Goal: Task Accomplishment & Management: Use online tool/utility

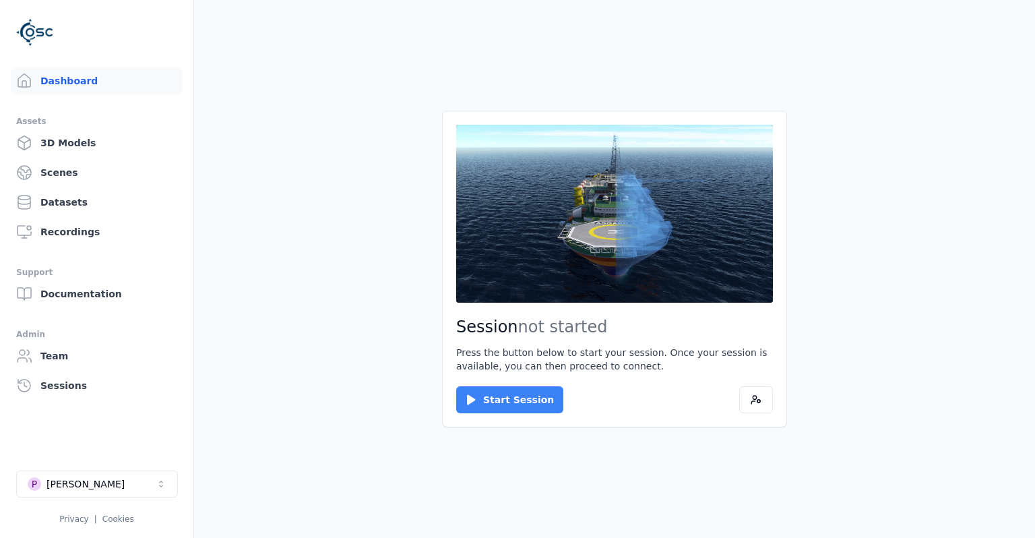
click at [503, 390] on button "Start Session" at bounding box center [509, 399] width 107 height 27
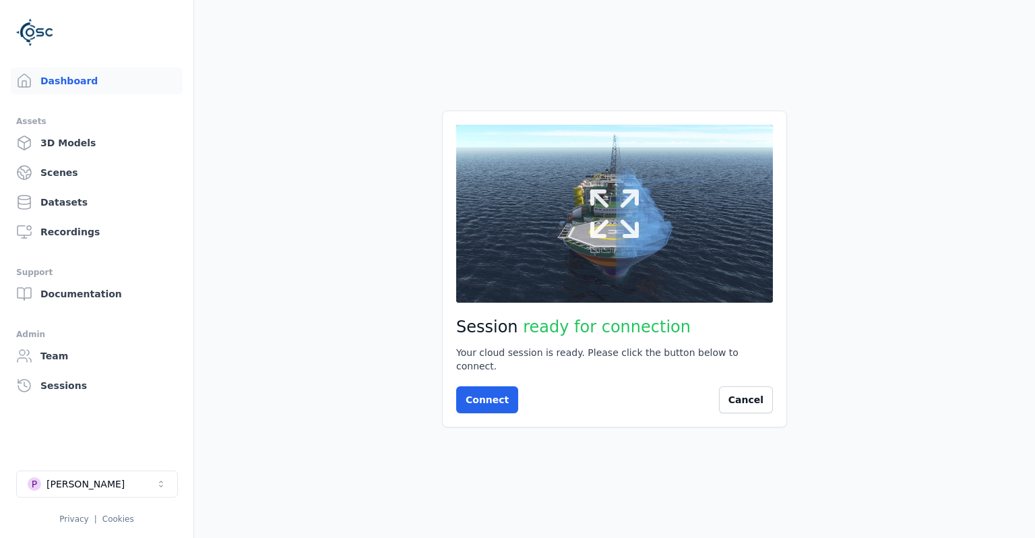
click at [641, 233] on icon at bounding box center [614, 213] width 65 height 65
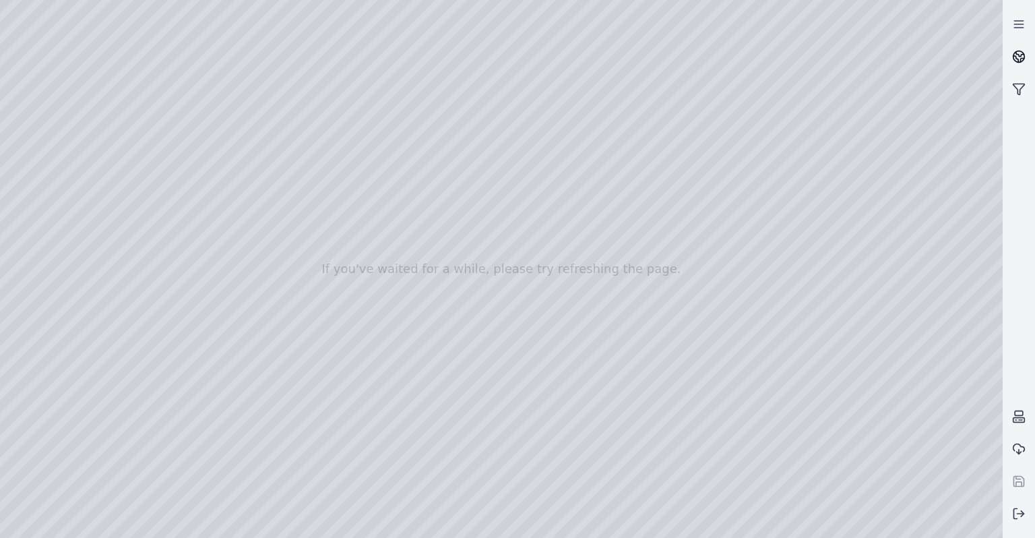
click at [1026, 44] on link at bounding box center [1018, 56] width 32 height 32
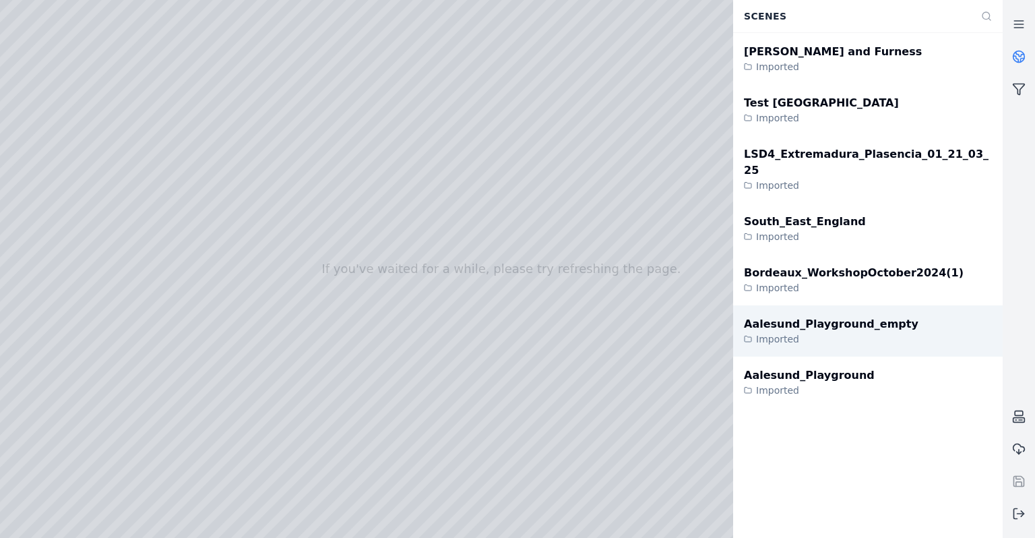
click at [859, 332] on div "Imported" at bounding box center [831, 338] width 174 height 13
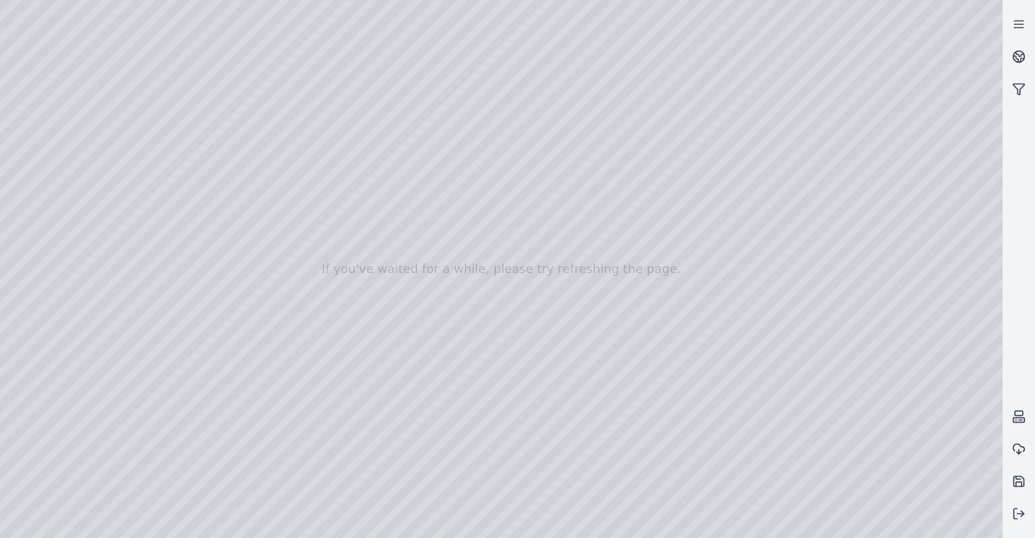
click at [23, 115] on div at bounding box center [501, 269] width 1002 height 538
click at [40, 214] on div at bounding box center [501, 269] width 1002 height 538
click at [46, 295] on div at bounding box center [501, 269] width 1002 height 538
click at [168, 158] on div at bounding box center [501, 269] width 1002 height 538
click at [168, 156] on div at bounding box center [501, 269] width 1002 height 538
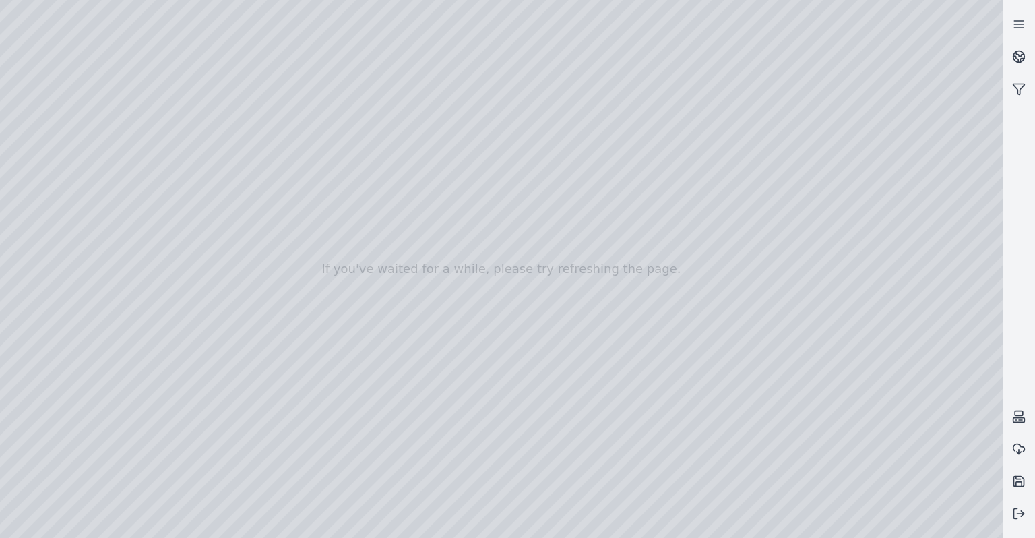
click at [232, 150] on div at bounding box center [501, 269] width 1002 height 538
click at [205, 168] on div at bounding box center [501, 269] width 1002 height 538
click at [561, 294] on div at bounding box center [501, 269] width 1002 height 538
click at [101, 102] on div at bounding box center [501, 269] width 1002 height 538
click at [1028, 22] on link at bounding box center [1018, 24] width 32 height 32
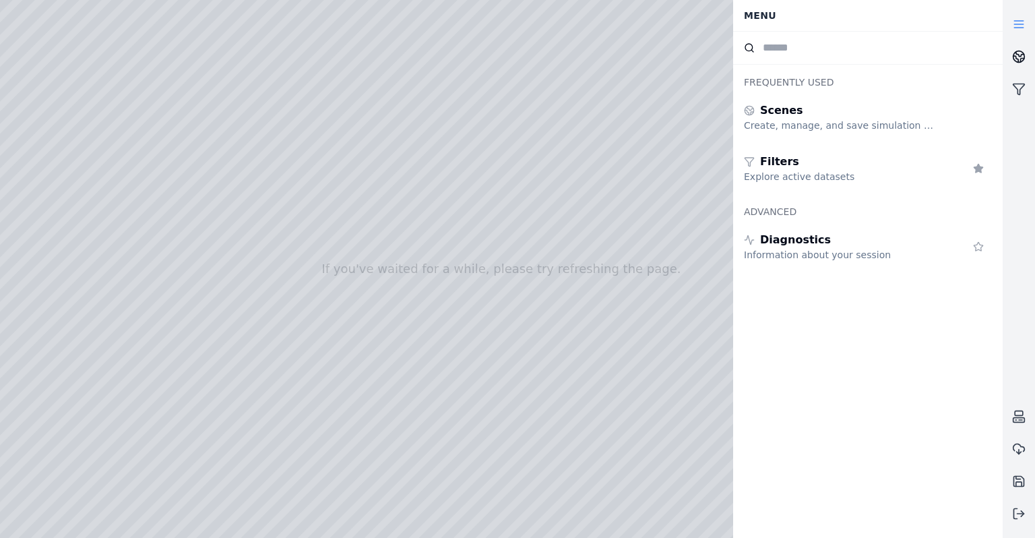
click at [1033, 57] on link at bounding box center [1018, 56] width 32 height 32
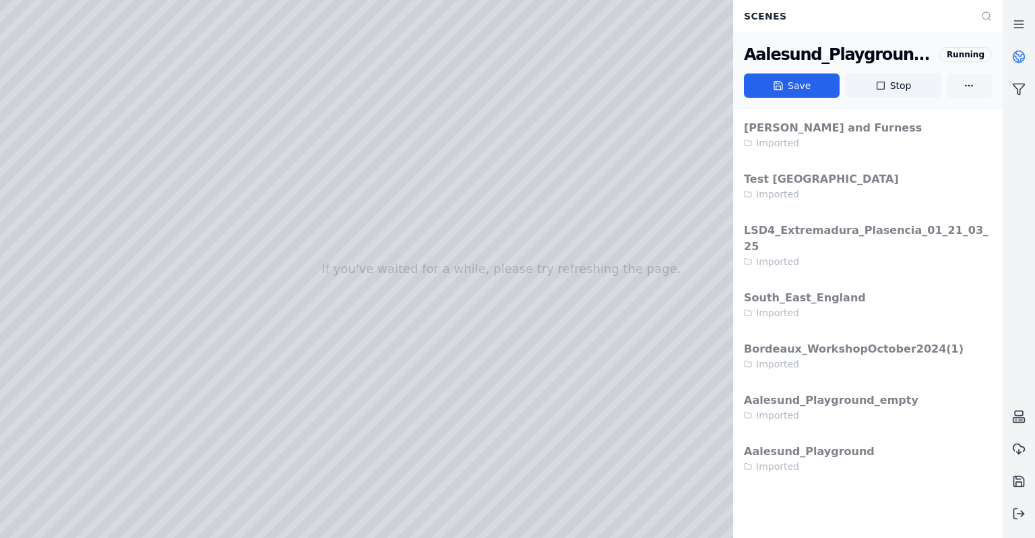
click at [966, 88] on html "If you've waited for a while, please try refreshing the page. Scenes Aalesund_P…" at bounding box center [517, 269] width 1035 height 538
click at [965, 114] on div "Save as..." at bounding box center [968, 115] width 79 height 22
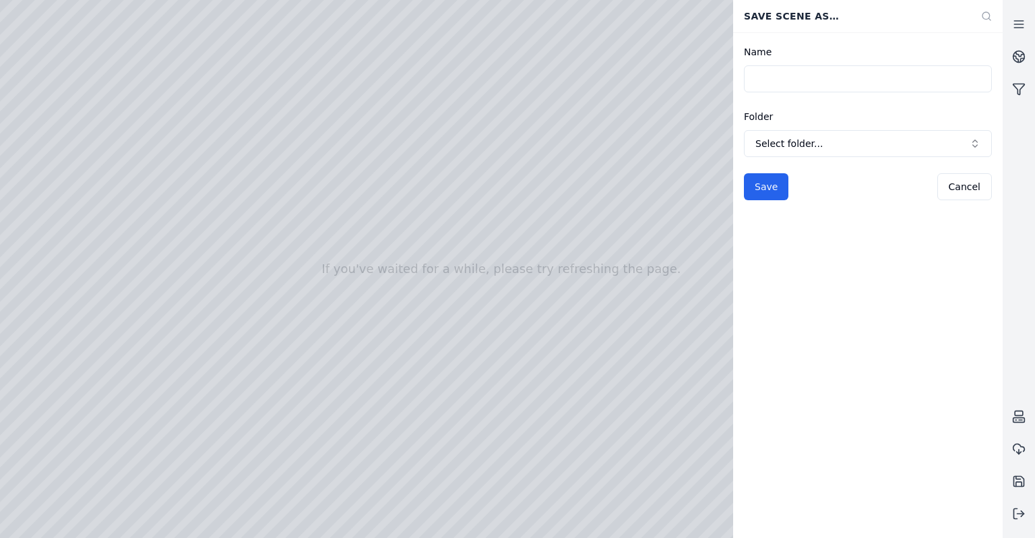
click at [807, 86] on input "Name" at bounding box center [868, 78] width 248 height 27
type input "*********"
click at [874, 148] on span "Select folder..." at bounding box center [859, 143] width 209 height 13
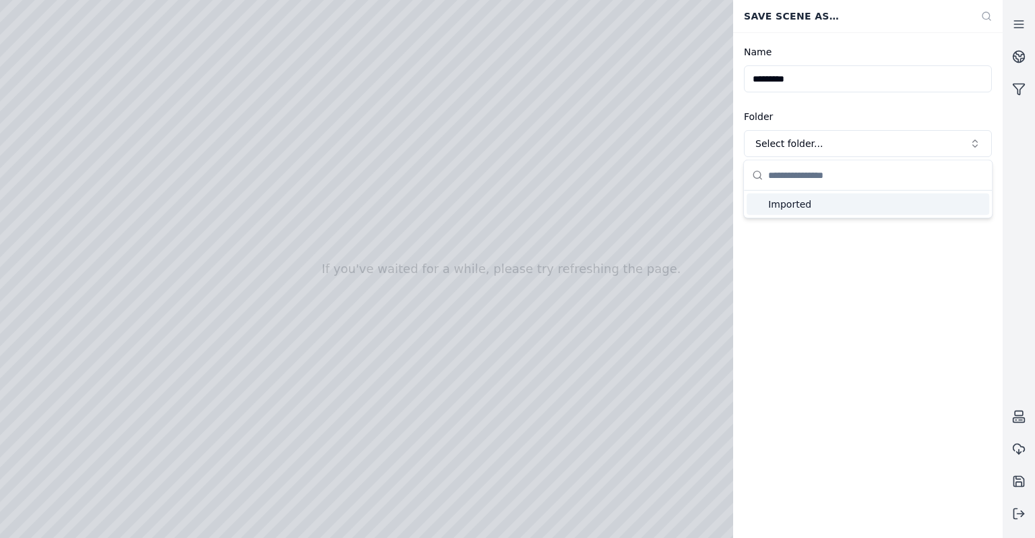
click at [816, 205] on span "Imported" at bounding box center [876, 203] width 216 height 13
click at [765, 190] on button "Save" at bounding box center [766, 186] width 44 height 27
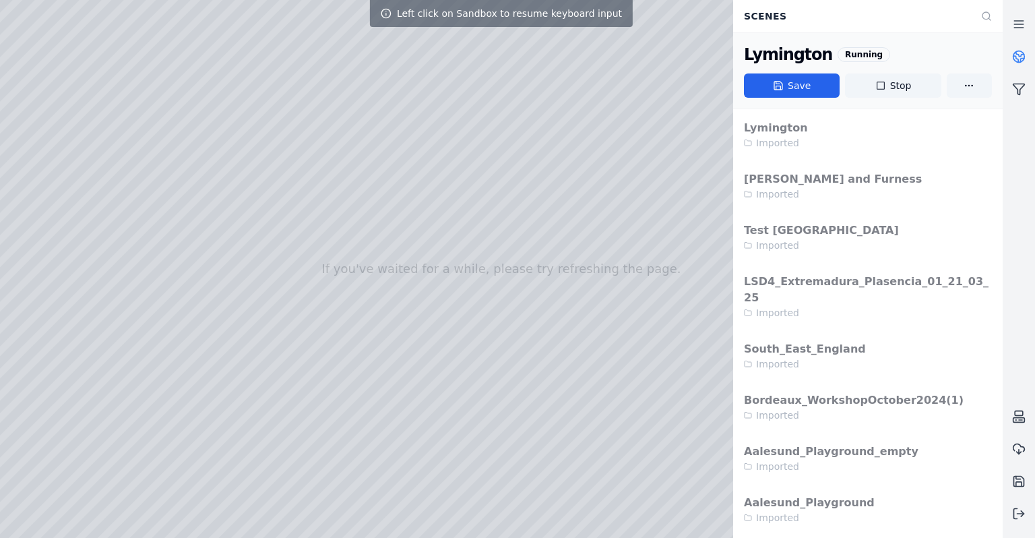
drag, startPoint x: 500, startPoint y: 346, endPoint x: 529, endPoint y: 278, distance: 73.9
click at [529, 278] on div at bounding box center [501, 269] width 1002 height 538
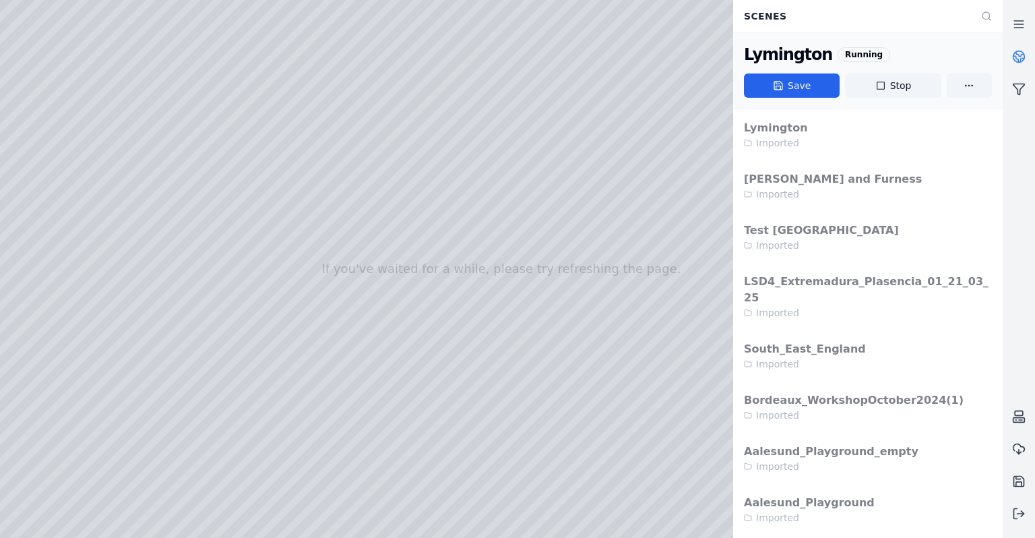
drag, startPoint x: 529, startPoint y: 278, endPoint x: 562, endPoint y: 306, distance: 43.5
drag, startPoint x: 411, startPoint y: 319, endPoint x: 653, endPoint y: 305, distance: 242.9
click at [1014, 22] on icon at bounding box center [1018, 24] width 13 height 13
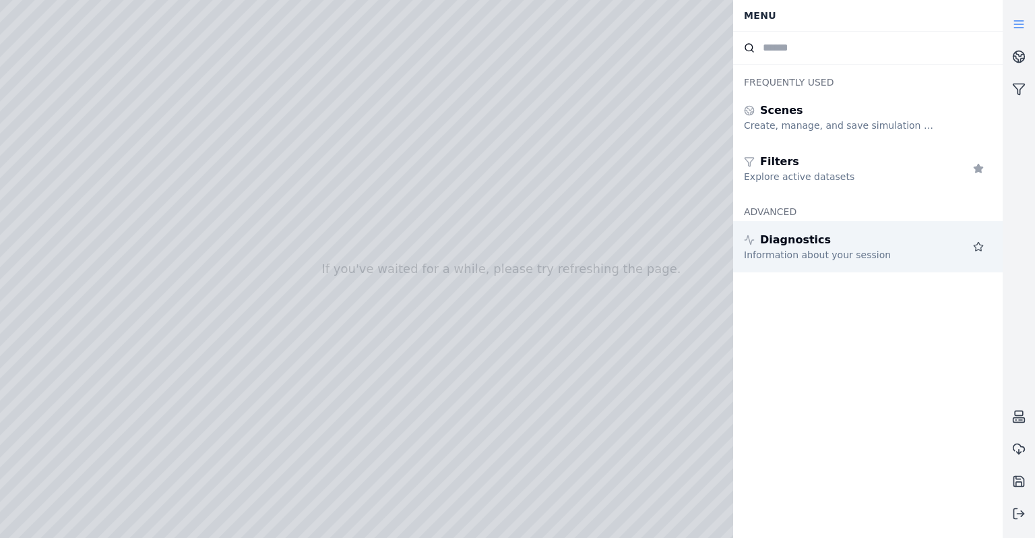
click at [980, 241] on icon at bounding box center [978, 246] width 11 height 11
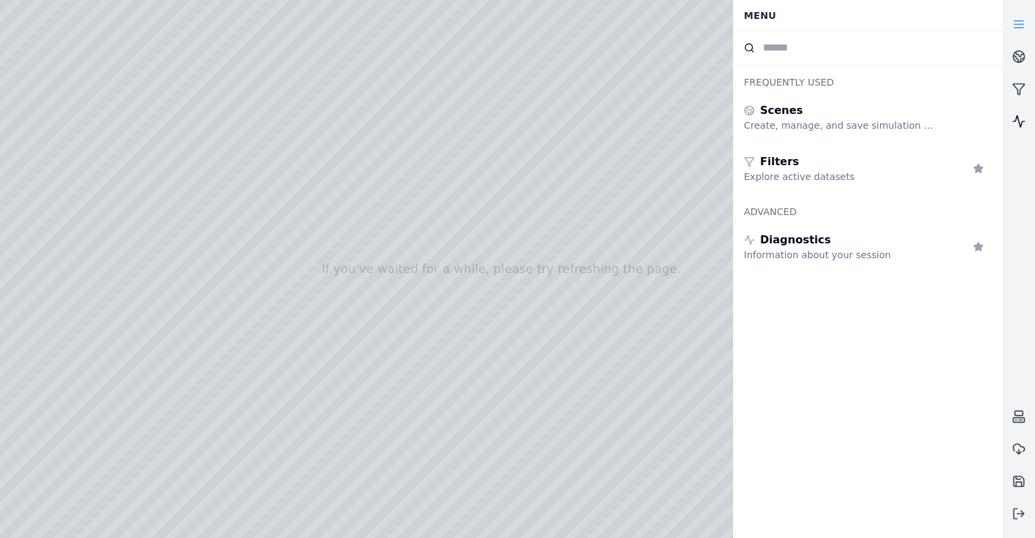
click at [1018, 119] on icon at bounding box center [1018, 121] width 11 height 11
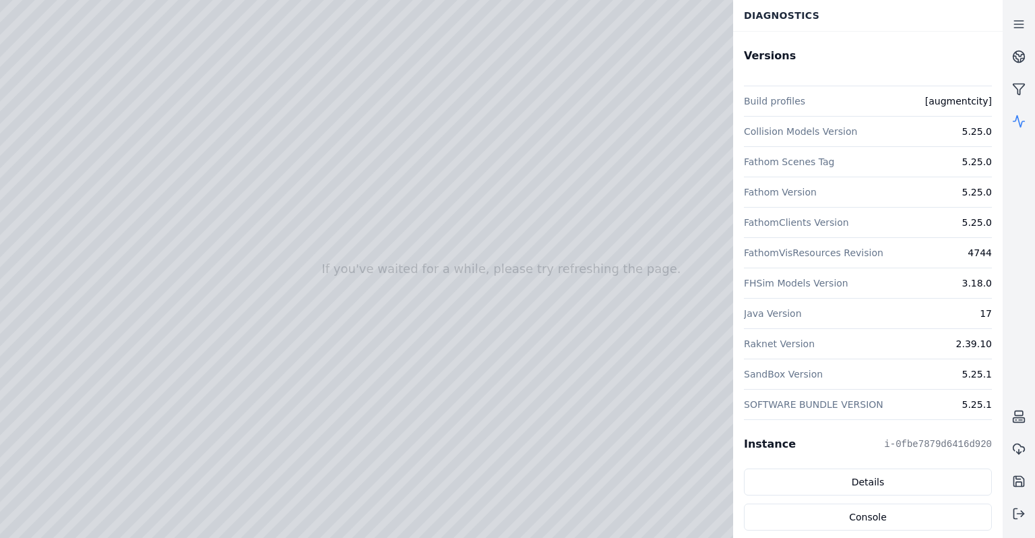
scroll to position [261, 0]
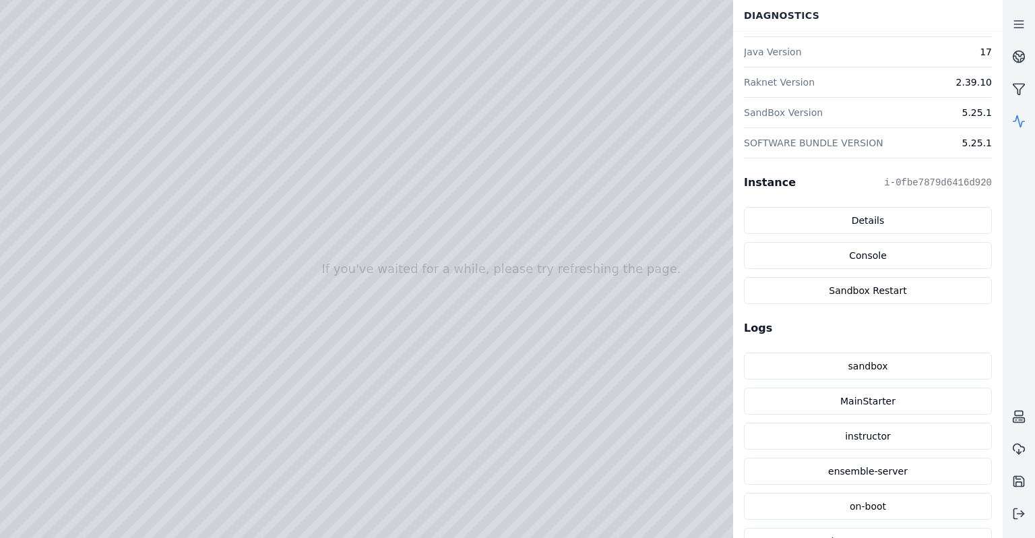
click at [569, 247] on div at bounding box center [501, 269] width 1002 height 538
click at [1025, 119] on icon at bounding box center [1018, 121] width 13 height 13
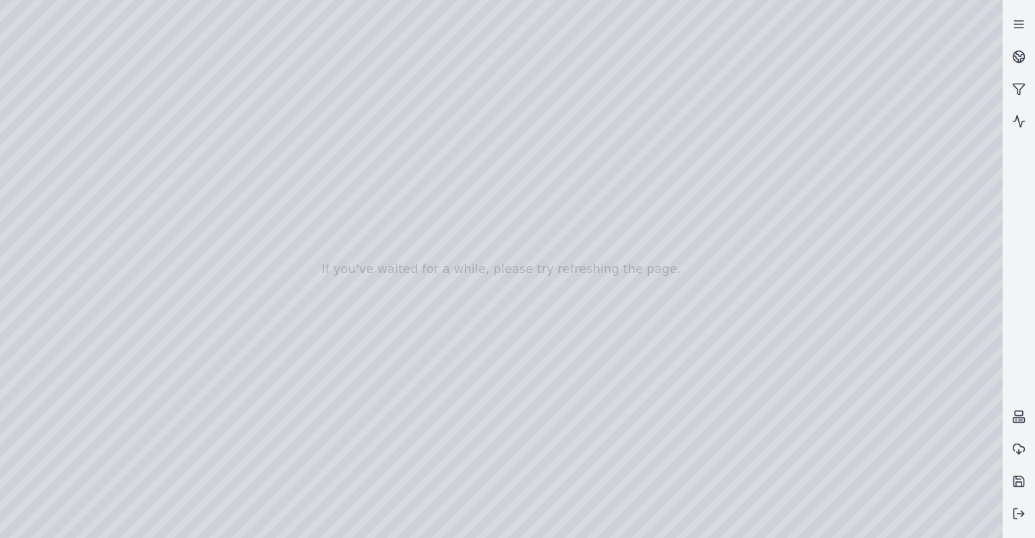
click at [44, 112] on div at bounding box center [501, 269] width 1002 height 538
click at [44, 143] on div at bounding box center [501, 269] width 1002 height 538
click at [42, 156] on div at bounding box center [501, 269] width 1002 height 538
click at [238, 189] on div at bounding box center [501, 269] width 1002 height 538
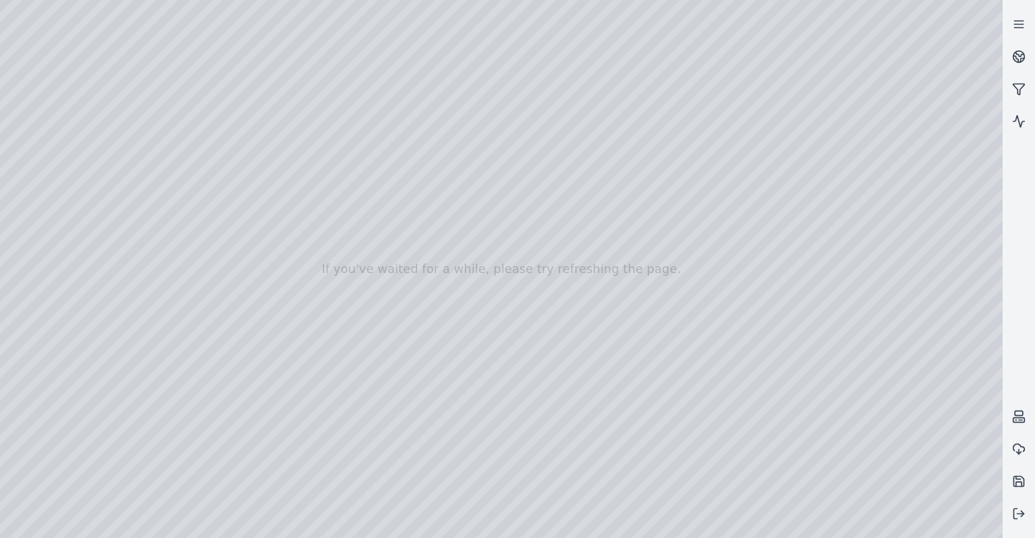
click at [48, 214] on div at bounding box center [501, 269] width 1002 height 538
click at [36, 233] on div at bounding box center [501, 269] width 1002 height 538
click at [233, 133] on div at bounding box center [501, 269] width 1002 height 538
click at [510, 166] on div at bounding box center [501, 269] width 1002 height 538
click at [511, 40] on div at bounding box center [501, 269] width 1002 height 538
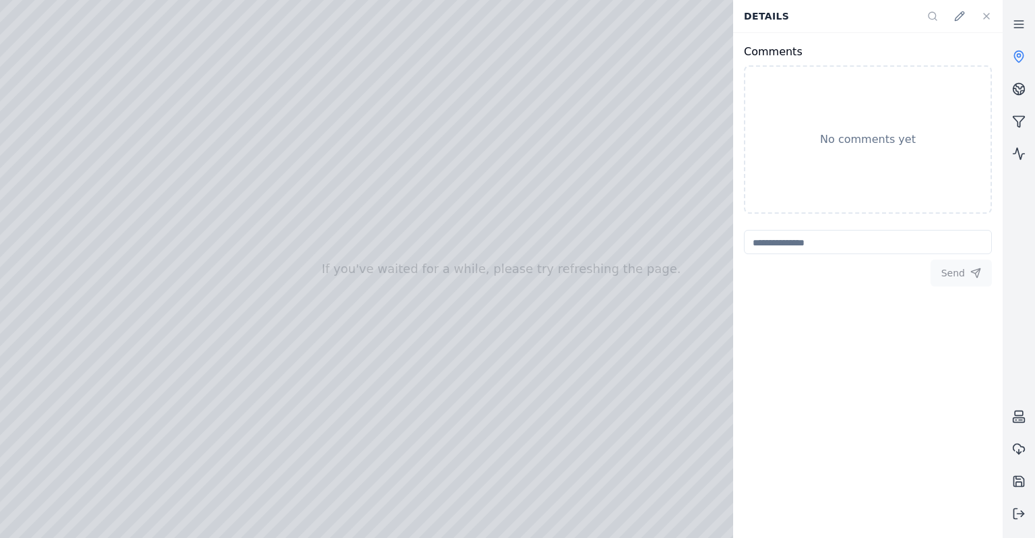
click at [162, 160] on div at bounding box center [501, 269] width 1002 height 538
click at [135, 155] on div at bounding box center [501, 269] width 1002 height 538
click at [993, 24] on button at bounding box center [986, 16] width 27 height 27
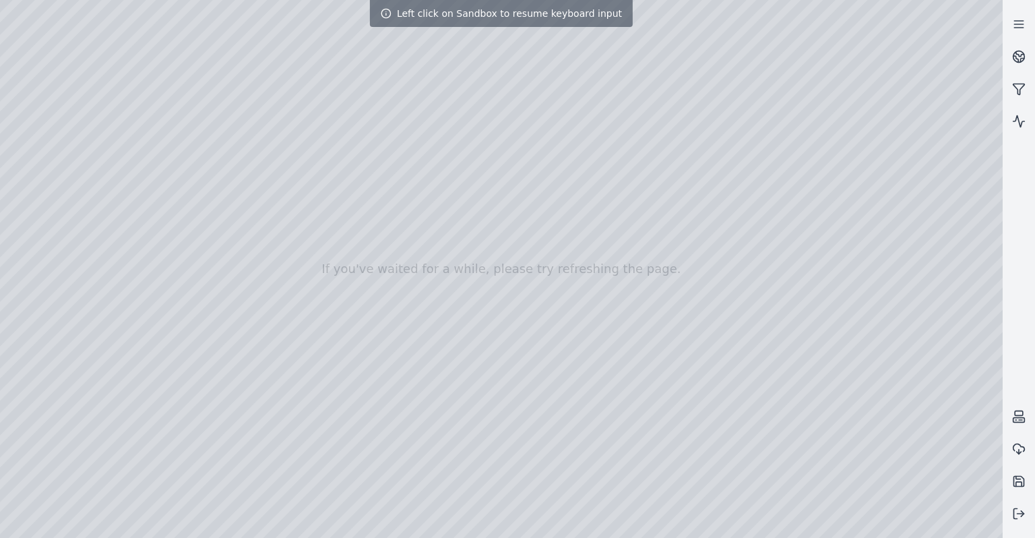
drag, startPoint x: 550, startPoint y: 337, endPoint x: 575, endPoint y: 271, distance: 70.8
click at [581, 203] on div at bounding box center [501, 269] width 1002 height 538
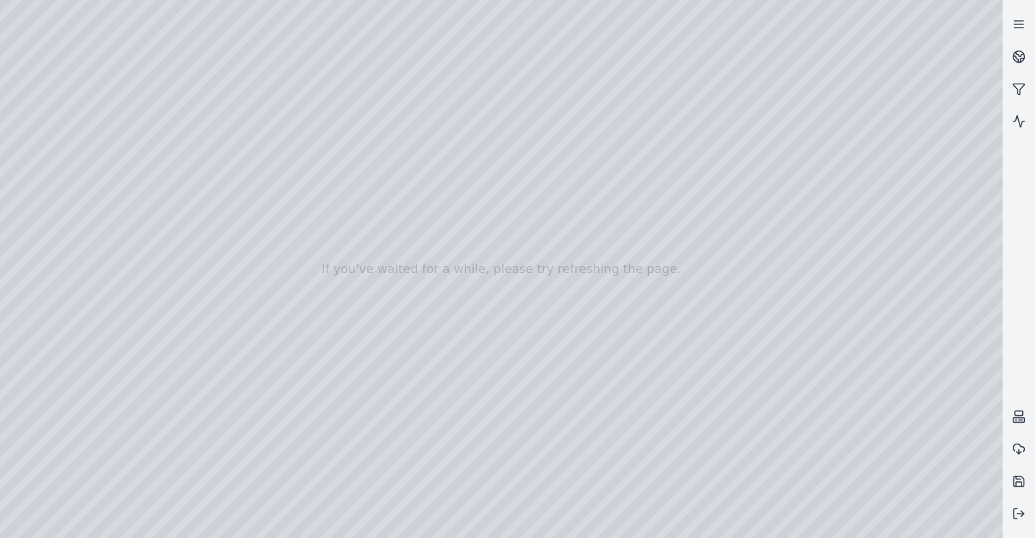
drag, startPoint x: 580, startPoint y: 208, endPoint x: 358, endPoint y: 269, distance: 229.9
click at [633, 330] on div at bounding box center [501, 269] width 1002 height 538
drag, startPoint x: 621, startPoint y: 332, endPoint x: 659, endPoint y: 319, distance: 39.8
click at [222, 135] on div at bounding box center [501, 269] width 1002 height 538
click at [537, 305] on div at bounding box center [501, 269] width 1002 height 538
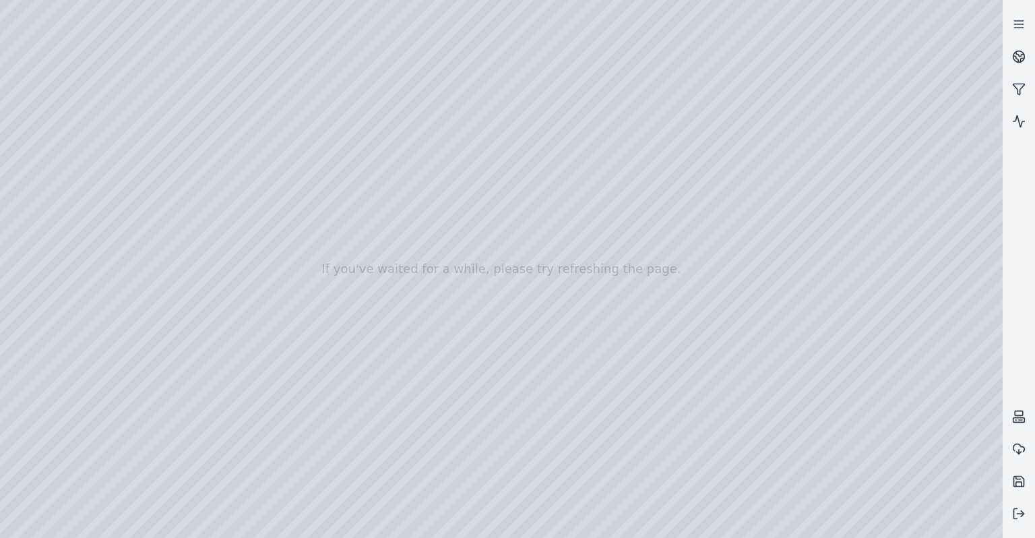
click at [147, 150] on div at bounding box center [501, 269] width 1002 height 538
click at [134, 154] on div at bounding box center [501, 269] width 1002 height 538
click at [230, 172] on div at bounding box center [501, 269] width 1002 height 538
click at [234, 171] on div at bounding box center [501, 269] width 1002 height 538
drag, startPoint x: 464, startPoint y: 300, endPoint x: 439, endPoint y: 299, distance: 25.0
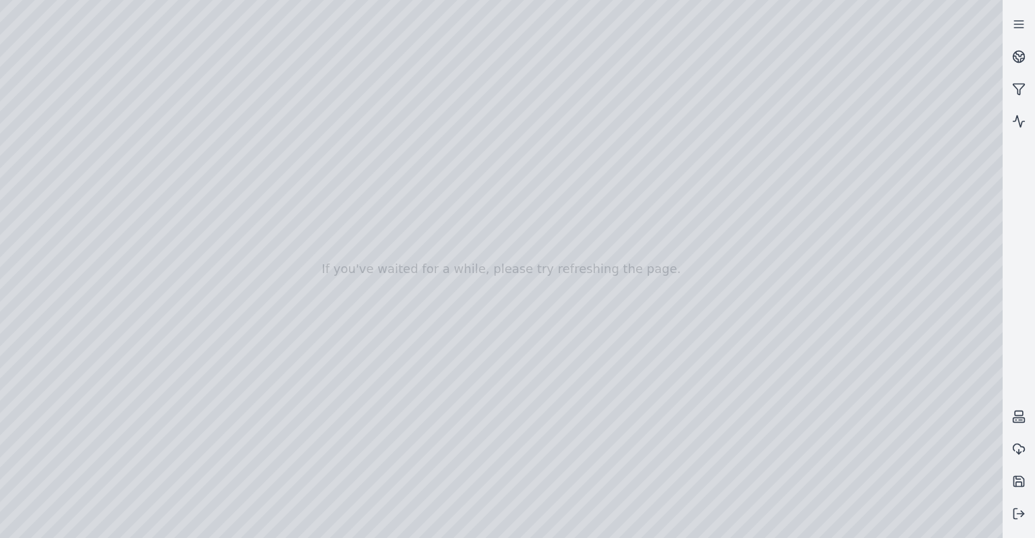
drag, startPoint x: 614, startPoint y: 352, endPoint x: 319, endPoint y: 340, distance: 295.3
drag, startPoint x: 596, startPoint y: 346, endPoint x: 860, endPoint y: 357, distance: 264.3
click at [1012, 133] on link at bounding box center [1018, 121] width 32 height 32
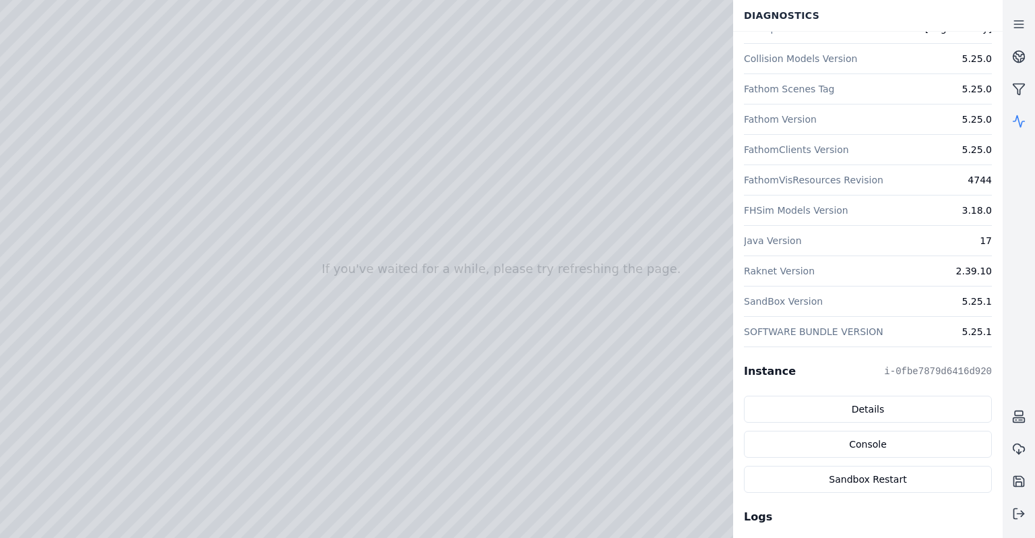
scroll to position [174, 0]
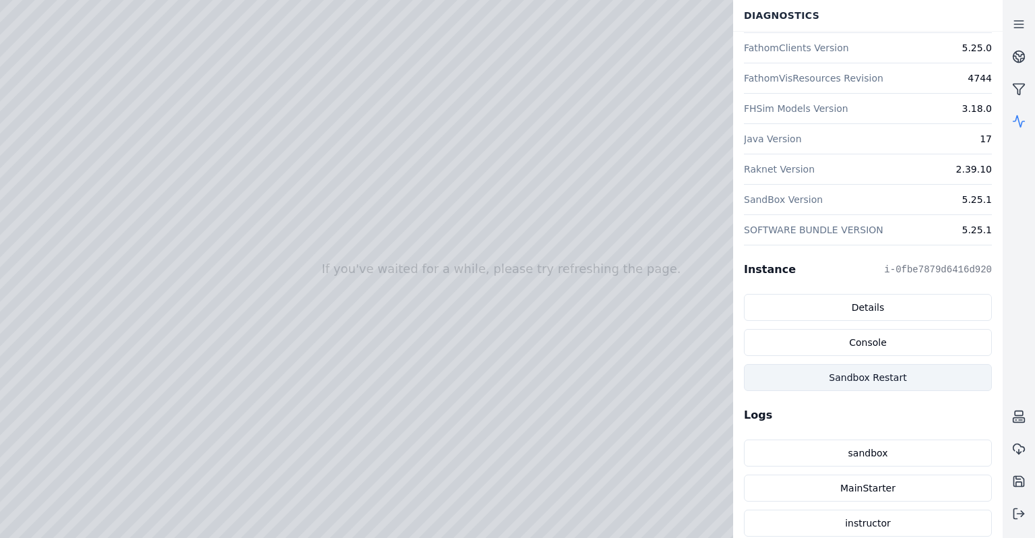
click at [890, 383] on button "Sandbox Restart" at bounding box center [868, 377] width 248 height 27
click at [1018, 129] on link at bounding box center [1018, 121] width 32 height 32
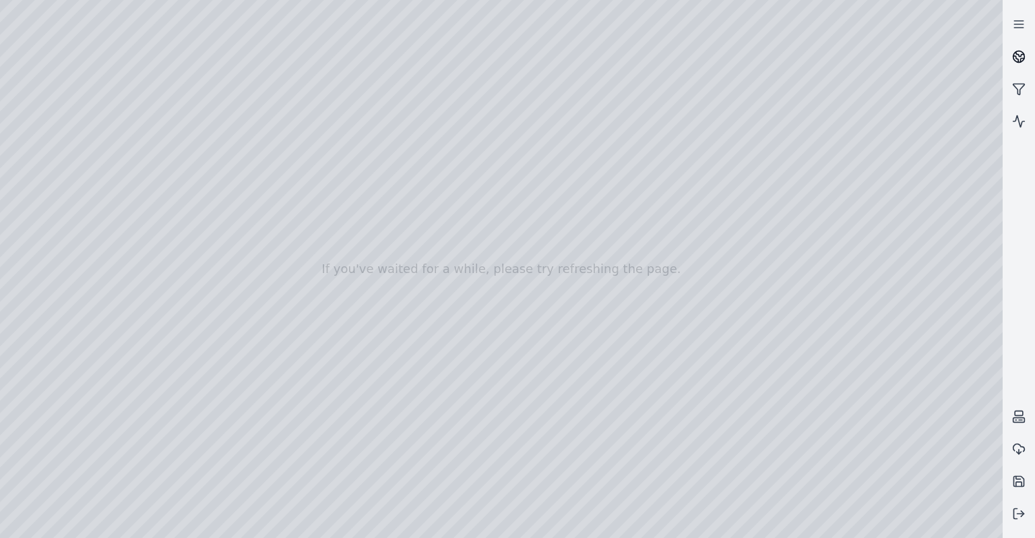
click at [1009, 60] on link at bounding box center [1018, 56] width 32 height 32
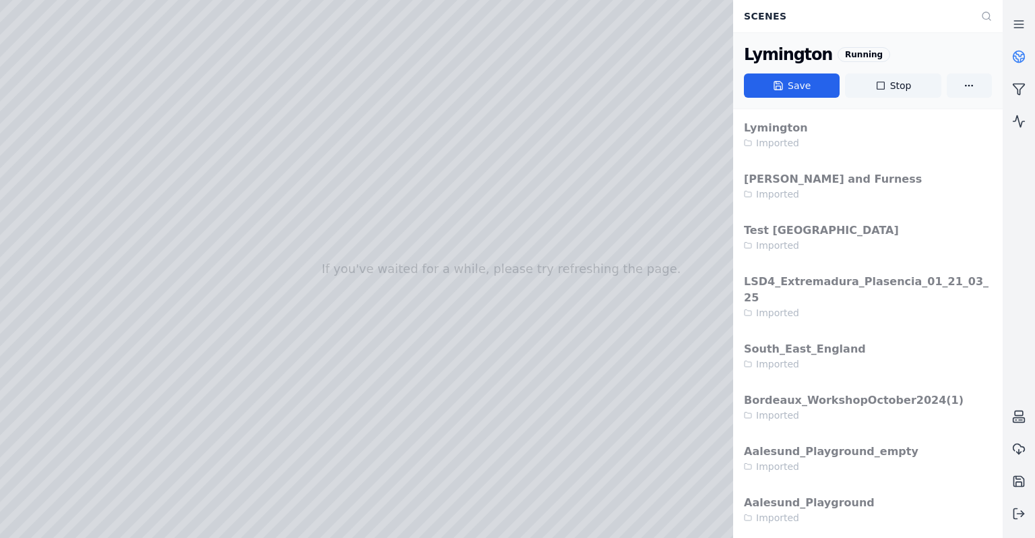
click at [1013, 55] on circle at bounding box center [1018, 56] width 11 height 11
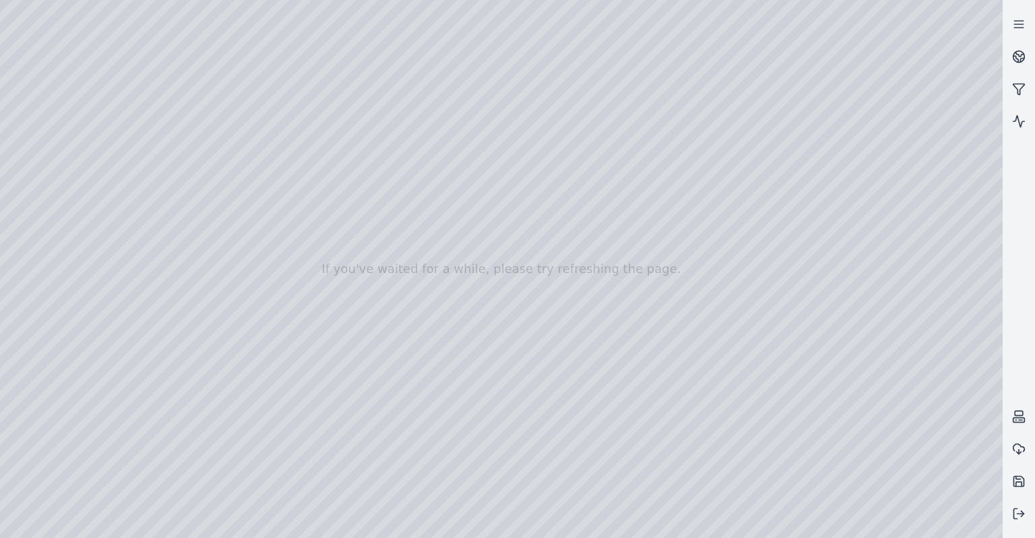
drag, startPoint x: 619, startPoint y: 152, endPoint x: 609, endPoint y: 216, distance: 64.8
drag, startPoint x: 610, startPoint y: 214, endPoint x: 567, endPoint y: 355, distance: 147.0
click at [439, 486] on div at bounding box center [501, 269] width 1002 height 538
drag, startPoint x: 392, startPoint y: 291, endPoint x: 628, endPoint y: 262, distance: 237.5
click at [350, 158] on div at bounding box center [501, 269] width 1002 height 538
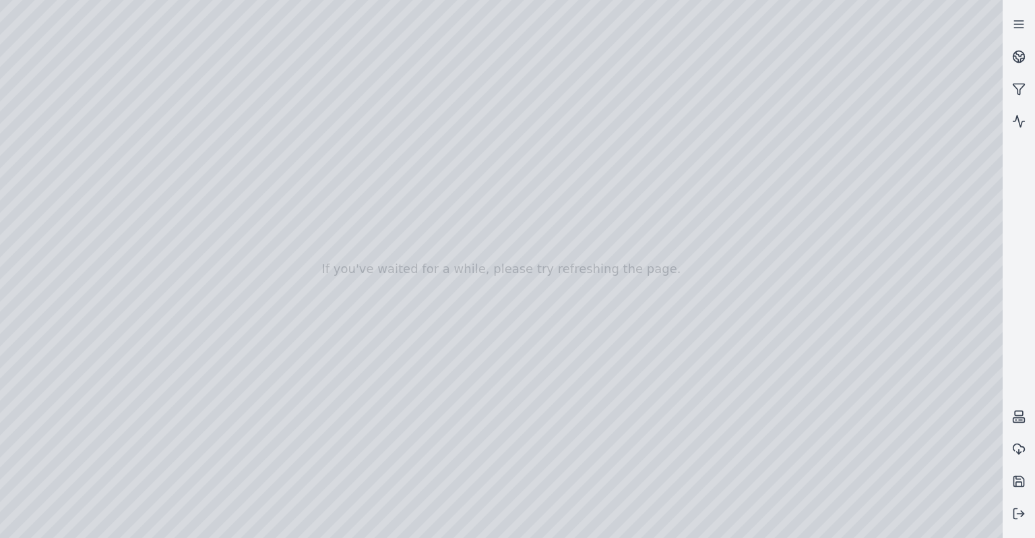
click at [350, 158] on div at bounding box center [501, 269] width 1002 height 538
click at [353, 156] on div at bounding box center [501, 269] width 1002 height 538
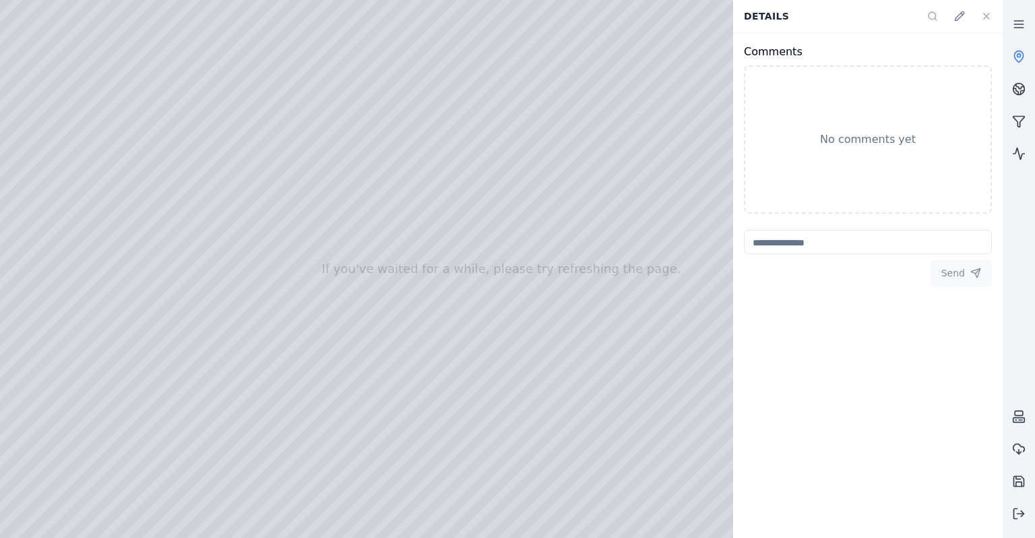
click at [47, 115] on div at bounding box center [501, 269] width 1002 height 538
click at [31, 209] on div at bounding box center [501, 269] width 1002 height 538
click at [41, 236] on div at bounding box center [501, 269] width 1002 height 538
click at [235, 171] on div at bounding box center [501, 269] width 1002 height 538
drag, startPoint x: 584, startPoint y: 317, endPoint x: 598, endPoint y: 303, distance: 19.5
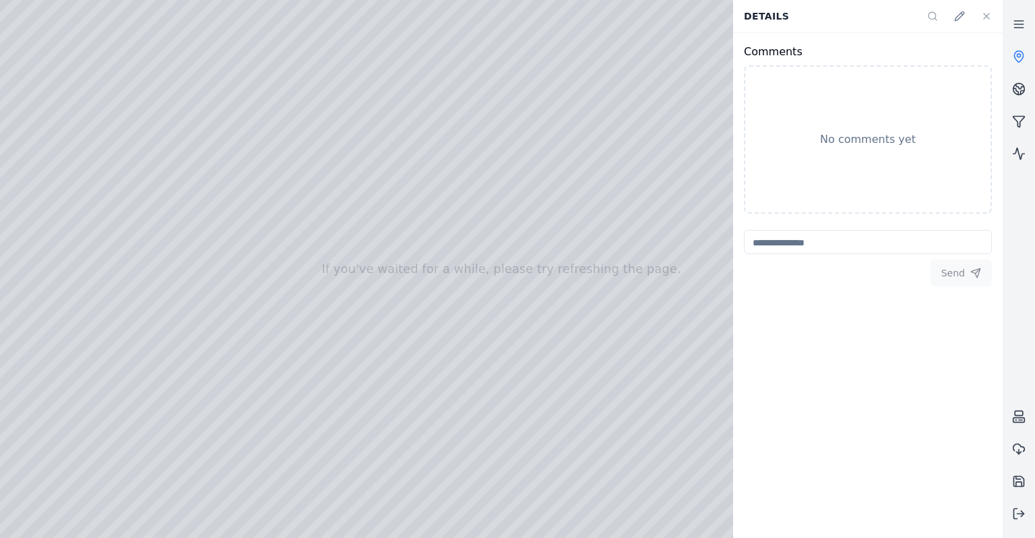
click at [36, 115] on div at bounding box center [501, 269] width 1002 height 538
click at [45, 156] on div at bounding box center [501, 269] width 1002 height 538
click at [242, 192] on div at bounding box center [501, 269] width 1002 height 538
click at [1021, 119] on icon at bounding box center [1018, 121] width 13 height 13
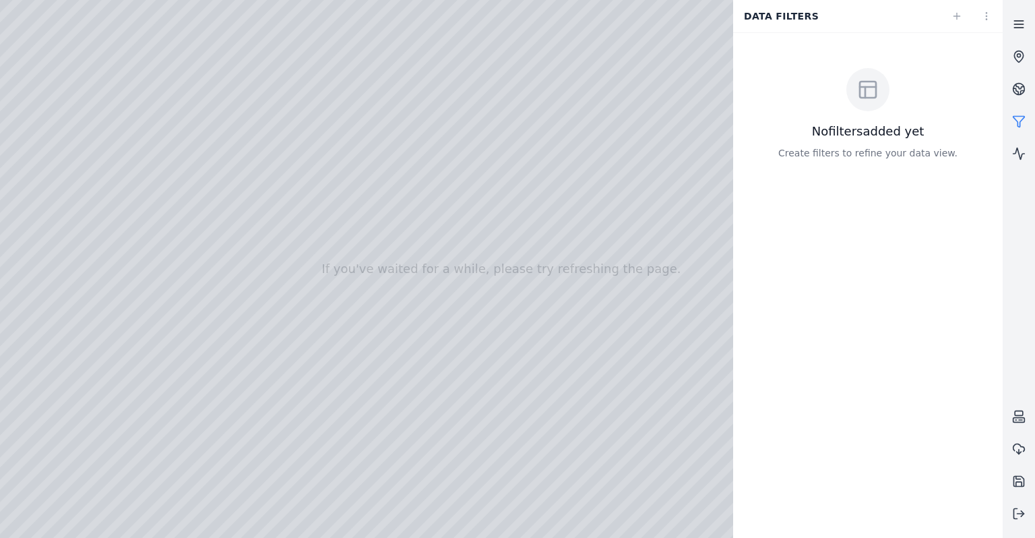
click at [1014, 20] on icon at bounding box center [1018, 24] width 13 height 13
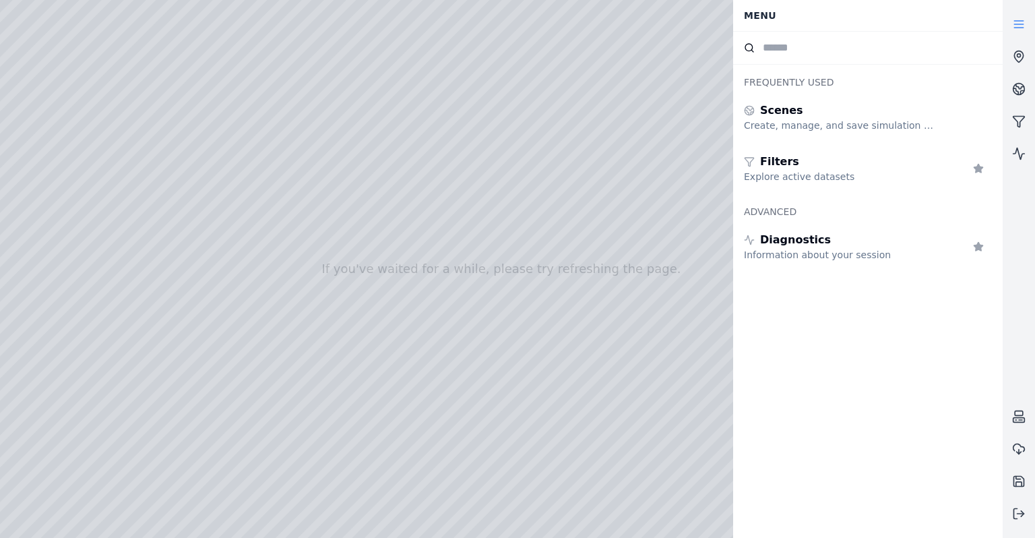
click at [1014, 20] on icon at bounding box center [1018, 24] width 13 height 13
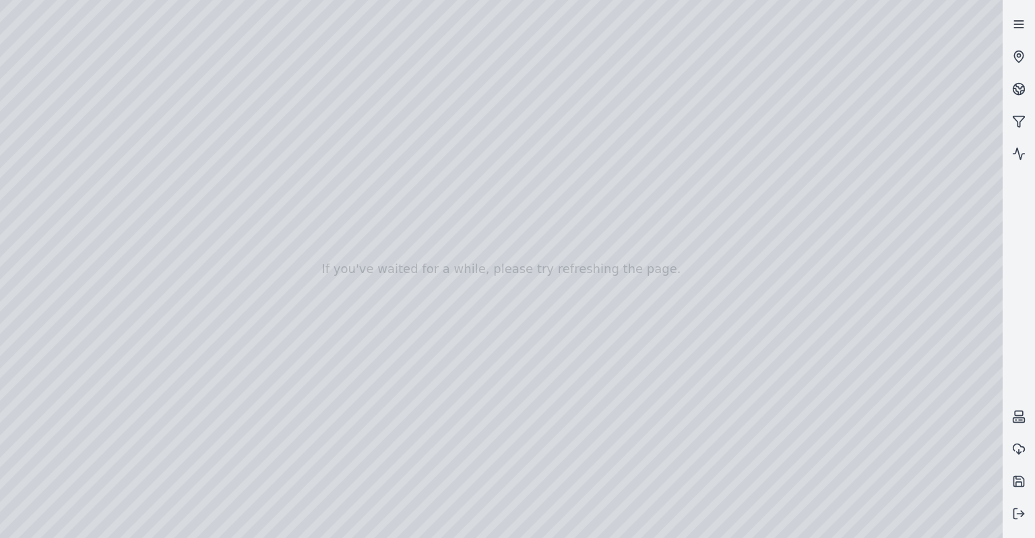
click at [1013, 23] on icon at bounding box center [1018, 24] width 13 height 13
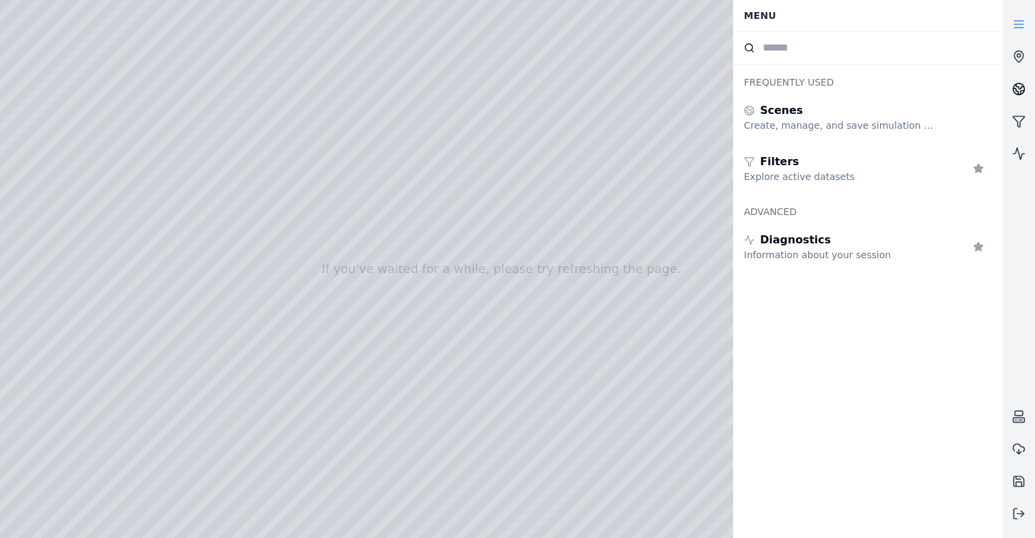
click at [1016, 82] on icon at bounding box center [1018, 88] width 13 height 13
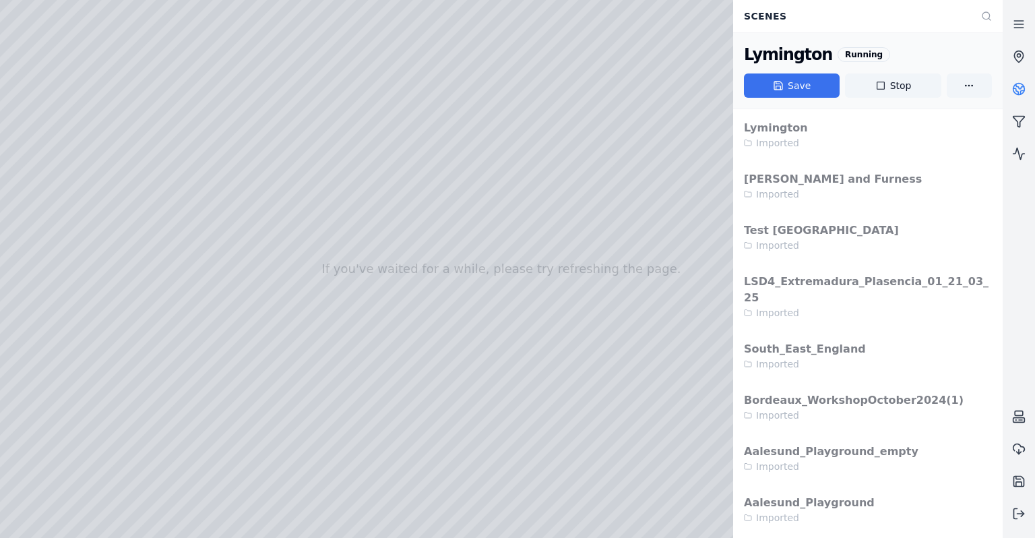
click at [771, 78] on button "Save" at bounding box center [792, 85] width 96 height 24
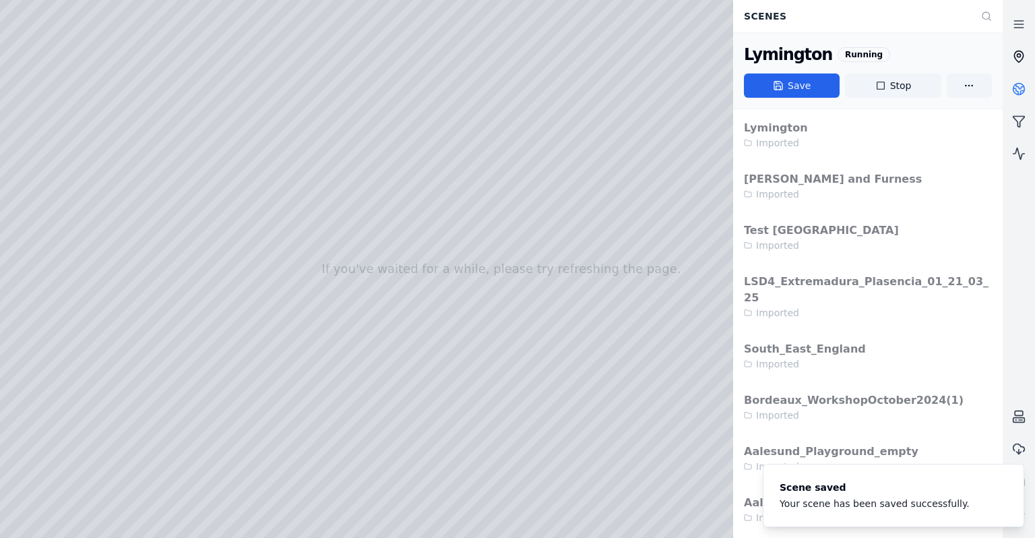
click at [1019, 51] on icon at bounding box center [1018, 56] width 13 height 13
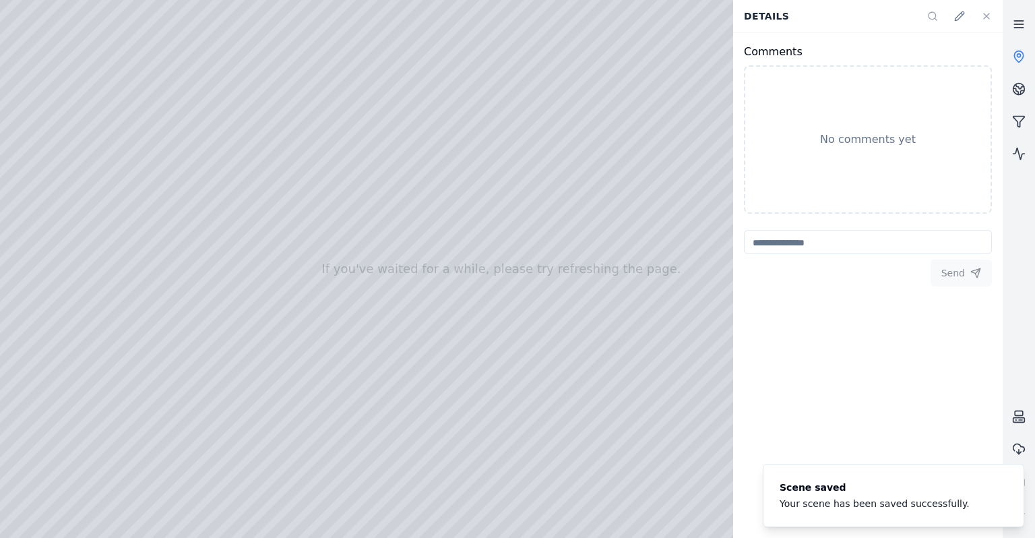
click at [1025, 22] on icon at bounding box center [1018, 24] width 13 height 13
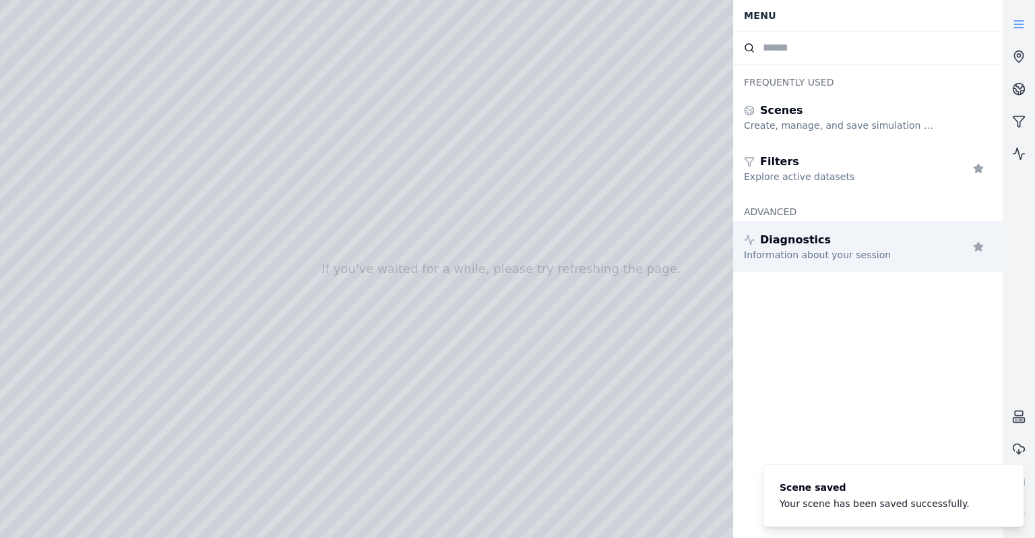
click at [873, 244] on div "Diagnostics" at bounding box center [841, 240] width 194 height 16
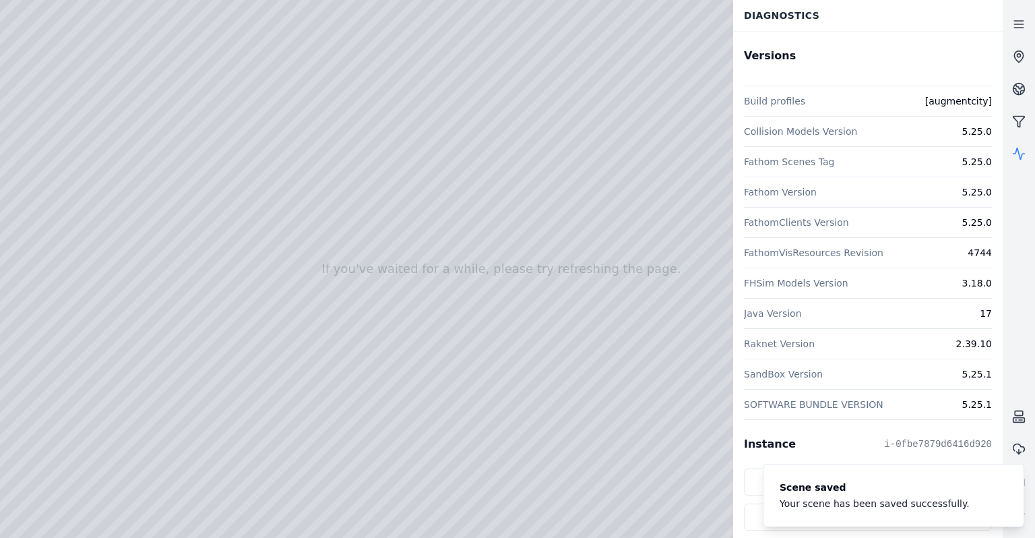
scroll to position [261, 0]
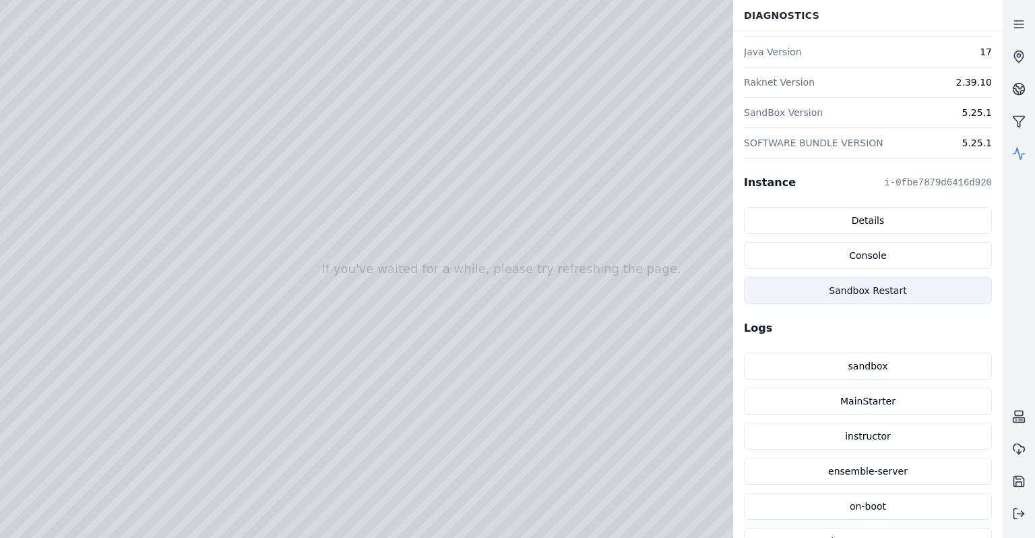
click at [859, 285] on button "Sandbox Restart" at bounding box center [868, 290] width 248 height 27
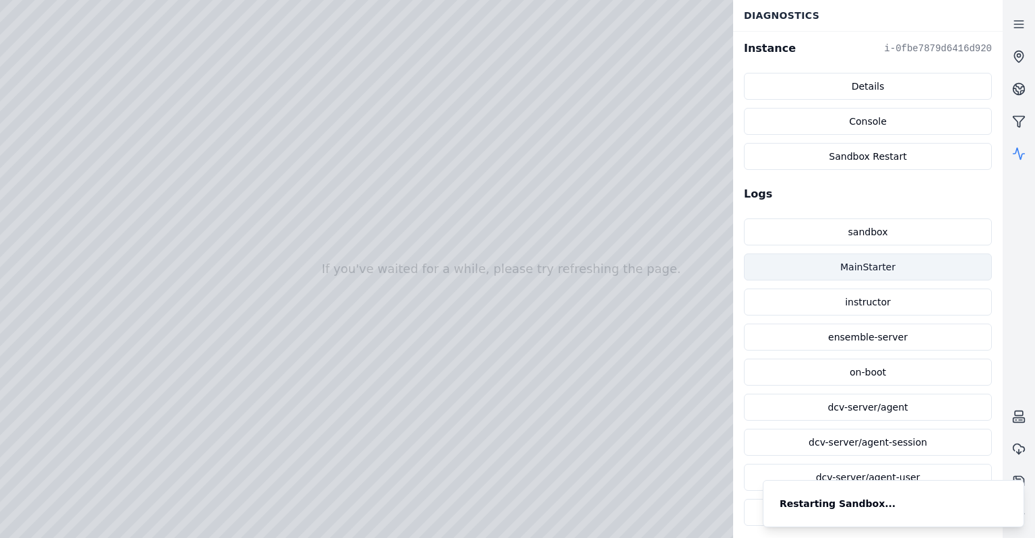
scroll to position [397, 0]
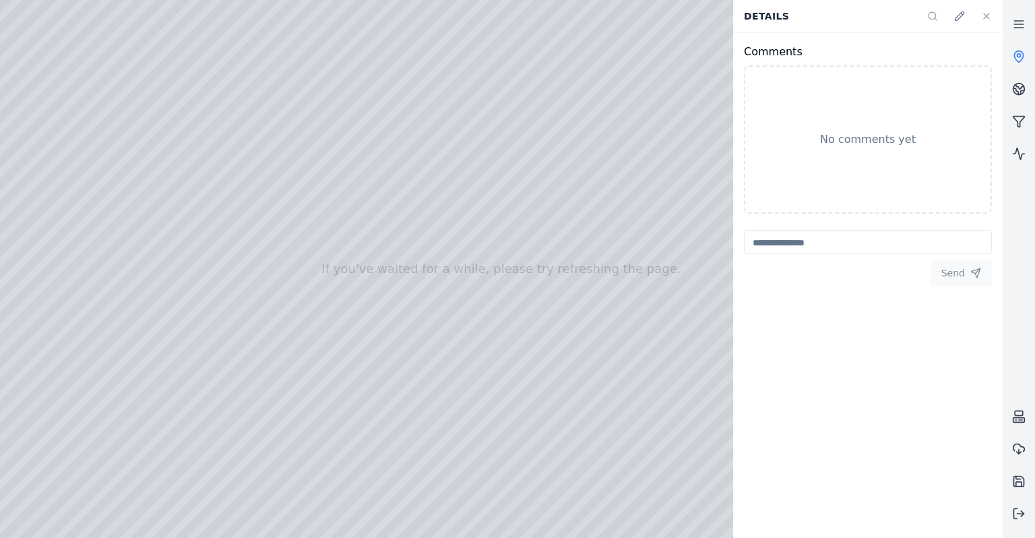
drag, startPoint x: 504, startPoint y: 298, endPoint x: 478, endPoint y: 310, distance: 28.3
click at [530, 305] on div at bounding box center [501, 269] width 1002 height 538
drag, startPoint x: 555, startPoint y: 317, endPoint x: 474, endPoint y: 384, distance: 105.7
drag, startPoint x: 519, startPoint y: 335, endPoint x: 516, endPoint y: 328, distance: 8.1
click at [1020, 151] on icon at bounding box center [1018, 153] width 13 height 13
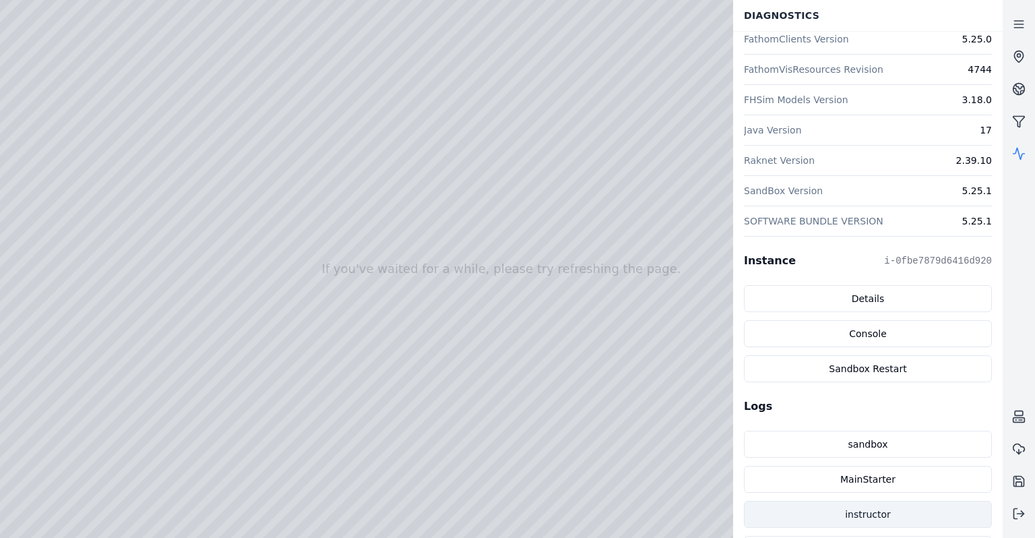
scroll to position [261, 0]
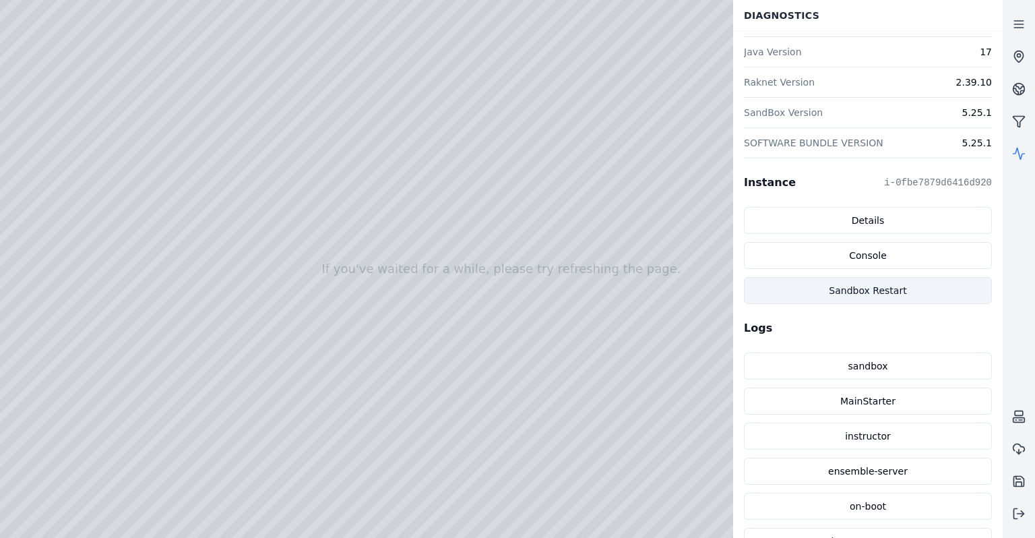
click at [849, 292] on button "Sandbox Restart" at bounding box center [868, 290] width 248 height 27
click at [1034, 158] on link at bounding box center [1018, 153] width 32 height 32
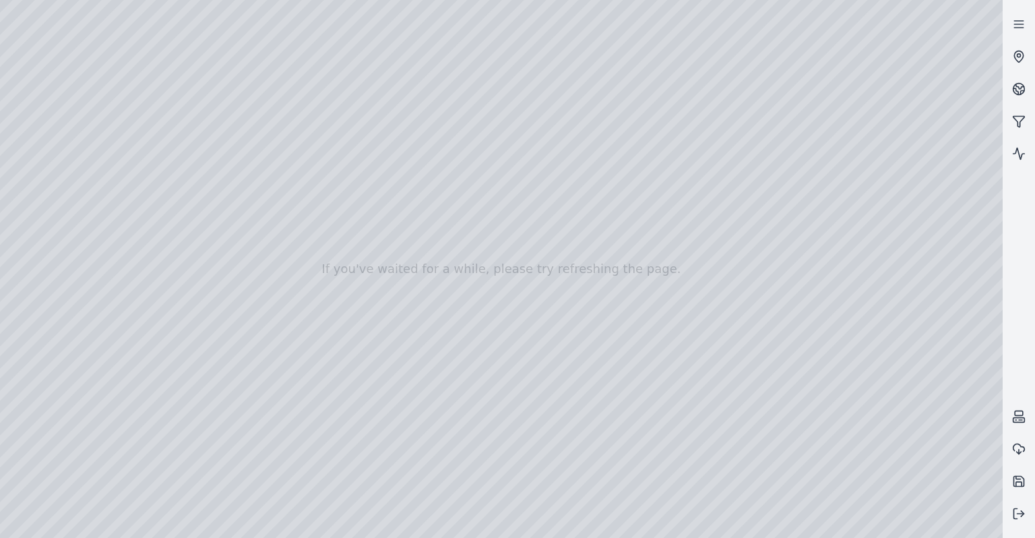
drag, startPoint x: 488, startPoint y: 244, endPoint x: 561, endPoint y: 273, distance: 78.6
drag, startPoint x: 592, startPoint y: 296, endPoint x: 521, endPoint y: 381, distance: 110.4
drag, startPoint x: 818, startPoint y: 257, endPoint x: 670, endPoint y: 346, distance: 172.2
drag, startPoint x: 678, startPoint y: 290, endPoint x: 609, endPoint y: 379, distance: 112.3
drag, startPoint x: 618, startPoint y: 350, endPoint x: 396, endPoint y: 380, distance: 224.3
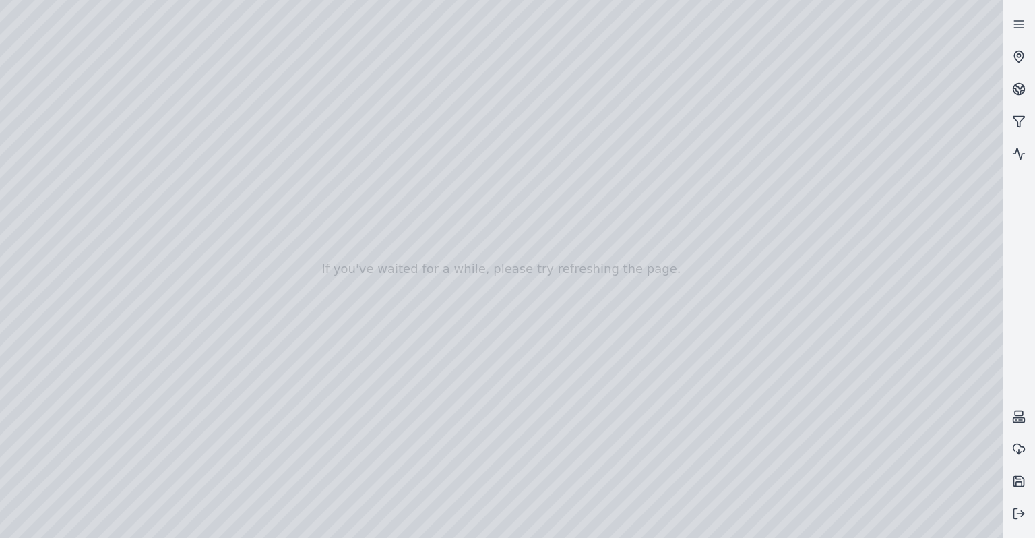
drag, startPoint x: 395, startPoint y: 358, endPoint x: 400, endPoint y: 285, distance: 72.9
drag, startPoint x: 315, startPoint y: 195, endPoint x: 582, endPoint y: 385, distance: 327.5
drag, startPoint x: 424, startPoint y: 338, endPoint x: 454, endPoint y: 358, distance: 35.9
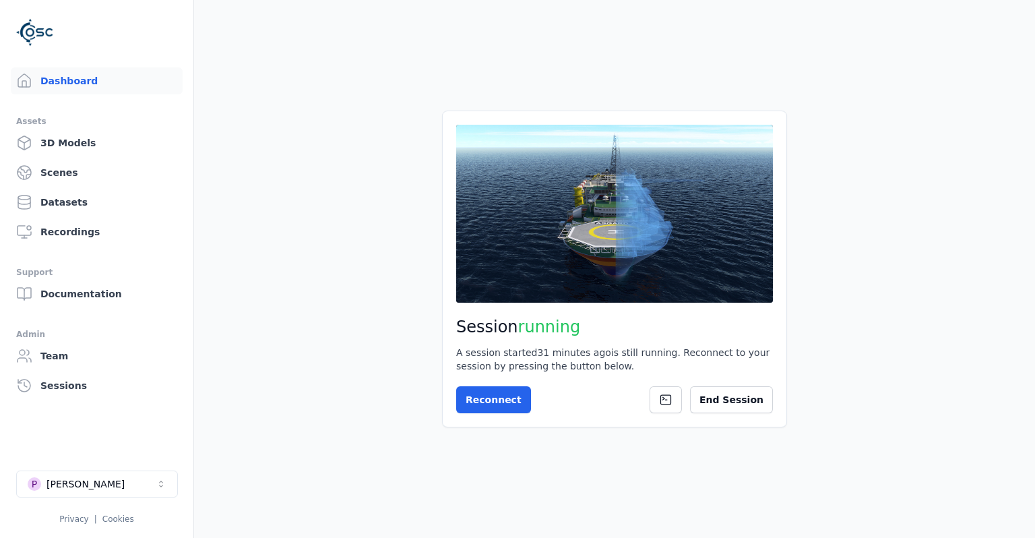
click at [764, 407] on button "End Session" at bounding box center [731, 399] width 83 height 27
